Goal: Task Accomplishment & Management: Complete application form

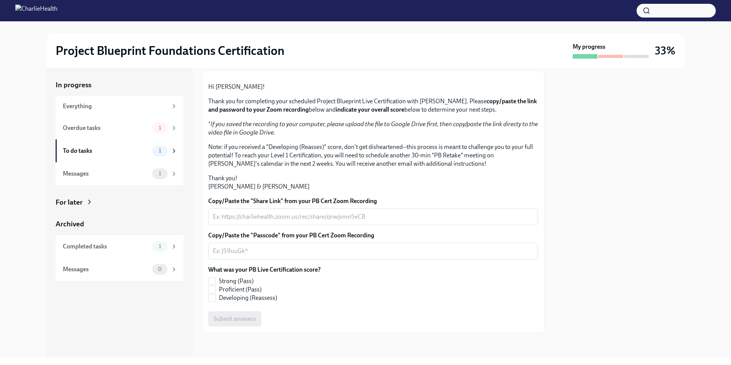
scroll to position [52, 0]
click at [277, 225] on div "x ​" at bounding box center [373, 216] width 330 height 17
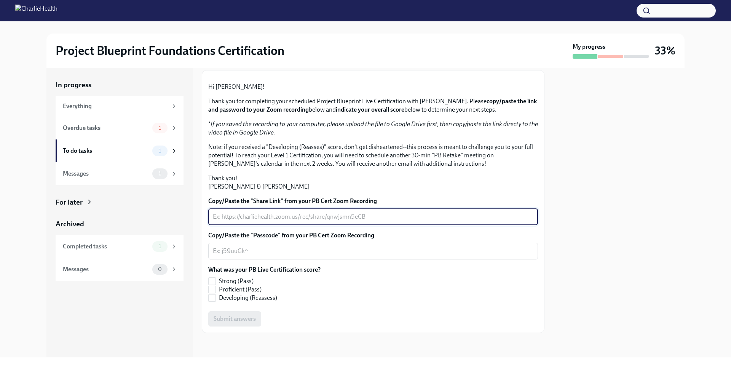
paste textarea "[URL][DOMAIN_NAME]"
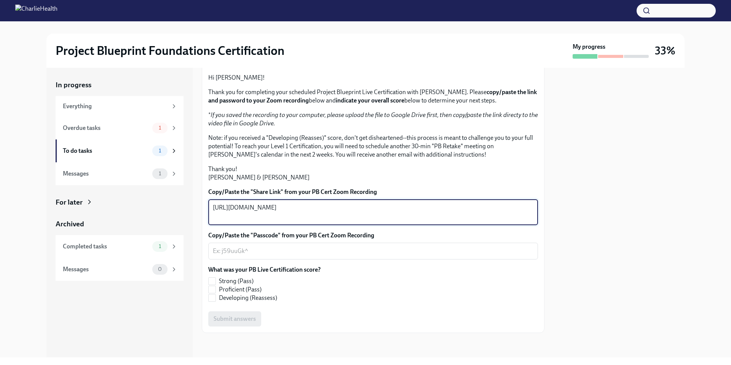
type textarea "[URL][DOMAIN_NAME]"
click at [221, 255] on textarea "Copy/Paste the "Passcode" from your PB Cert Zoom Recording" at bounding box center [373, 250] width 321 height 9
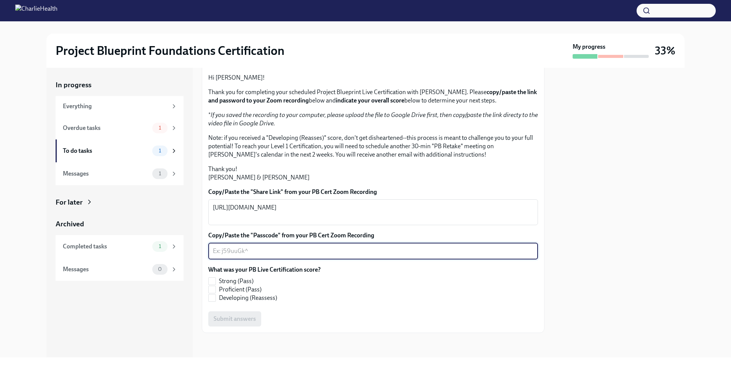
paste textarea "+2JiJDeu"
type textarea "+2JiJDeu"
